Goal: Task Accomplishment & Management: Use online tool/utility

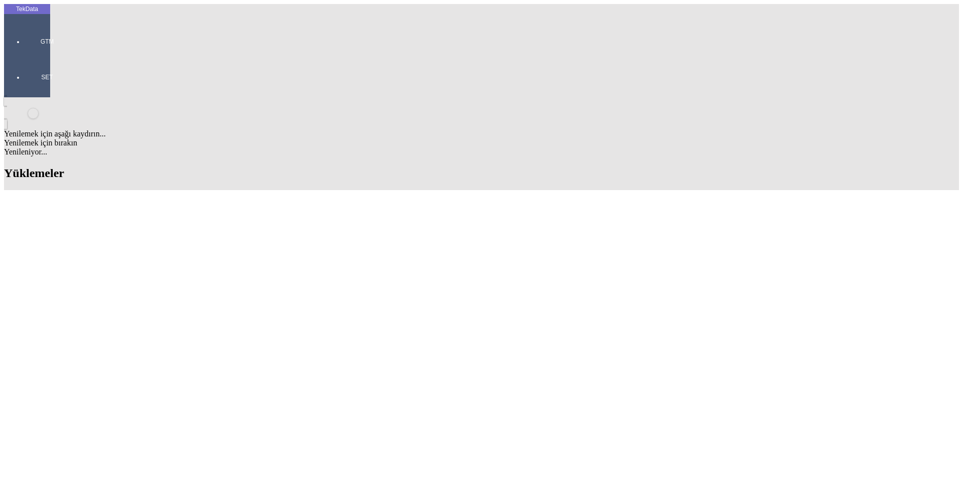
scroll to position [839, 0]
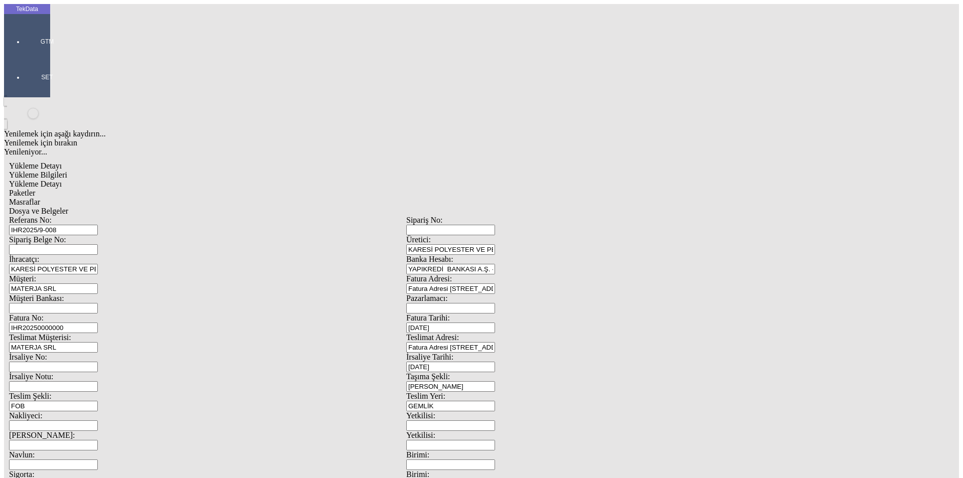
click at [62, 179] on span "Yükleme Detayı" at bounding box center [35, 183] width 53 height 9
drag, startPoint x: 144, startPoint y: 144, endPoint x: 62, endPoint y: 153, distance: 82.7
type input "26420"
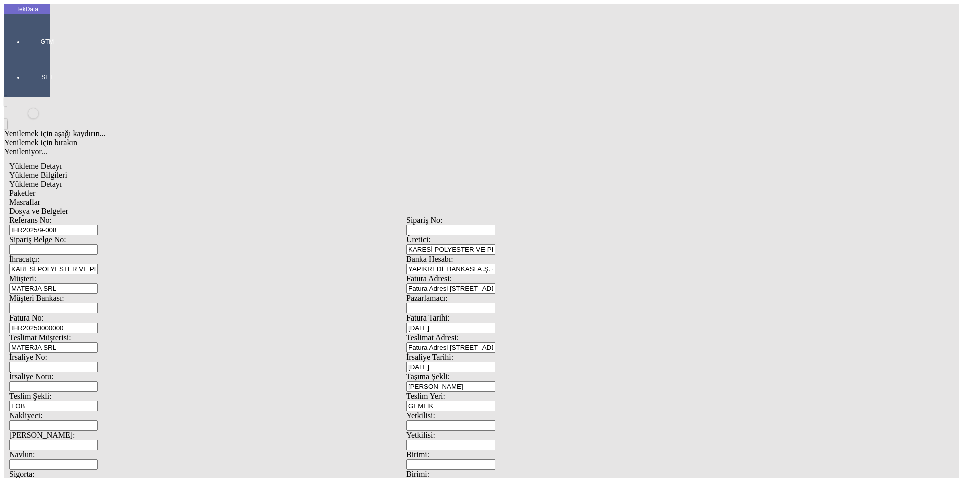
drag, startPoint x: 531, startPoint y: 187, endPoint x: 508, endPoint y: 189, distance: 23.2
type input "26420"
drag, startPoint x: 140, startPoint y: 202, endPoint x: 76, endPoint y: 201, distance: 64.2
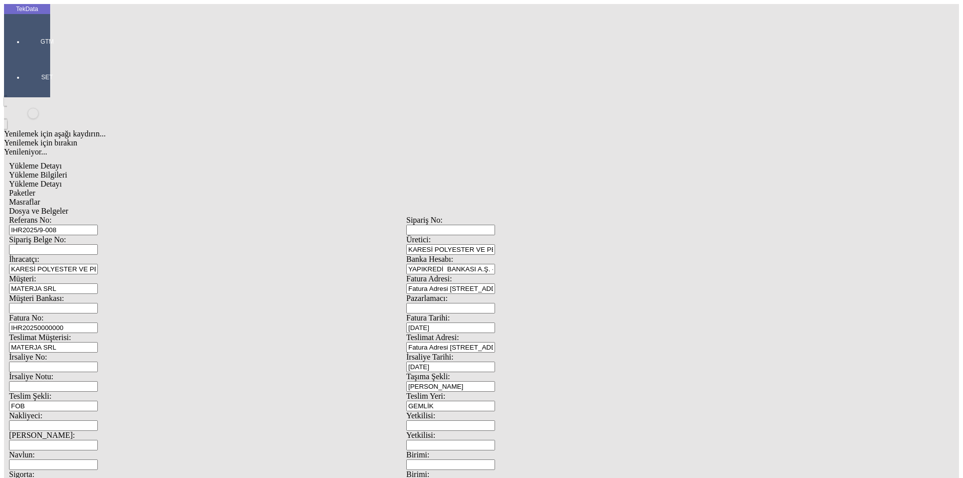
type input "26420"
drag, startPoint x: 213, startPoint y: 51, endPoint x: 255, endPoint y: 51, distance: 42.1
click at [219, 189] on div "Paketler" at bounding box center [406, 193] width 794 height 9
drag, startPoint x: 288, startPoint y: 46, endPoint x: 337, endPoint y: 45, distance: 49.6
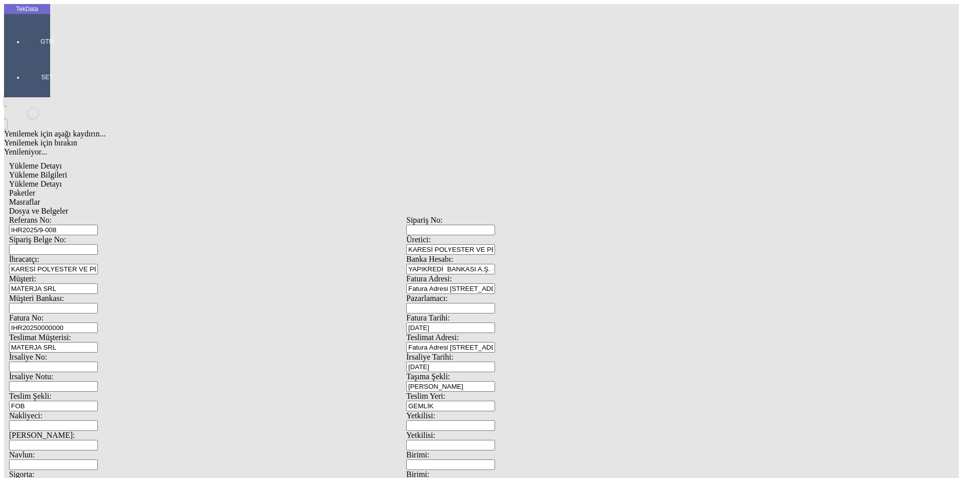
drag, startPoint x: 308, startPoint y: 55, endPoint x: 352, endPoint y: 55, distance: 44.1
click at [315, 198] on div "Masraflar" at bounding box center [406, 202] width 794 height 9
click at [68, 207] on span "Dosya ve Belgeler" at bounding box center [38, 211] width 59 height 9
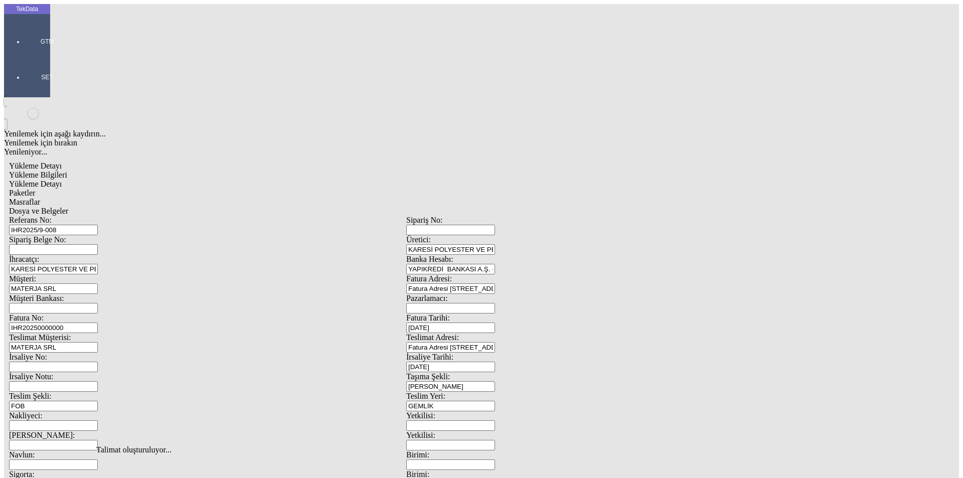
click at [52, 216] on span "Referans No:" at bounding box center [30, 220] width 43 height 9
click at [98, 225] on input "IHR2025/9-008" at bounding box center [53, 230] width 89 height 11
click at [68, 207] on span "Dosya ve Belgeler" at bounding box center [38, 211] width 59 height 9
